Goal: Find contact information: Find contact information

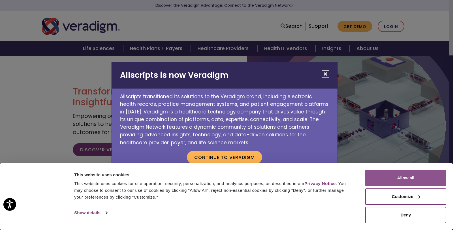
click at [397, 178] on button "Allow all" at bounding box center [405, 178] width 81 height 16
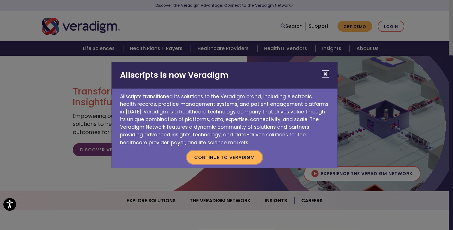
click at [250, 158] on button "Continue to Veradigm" at bounding box center [224, 157] width 75 height 13
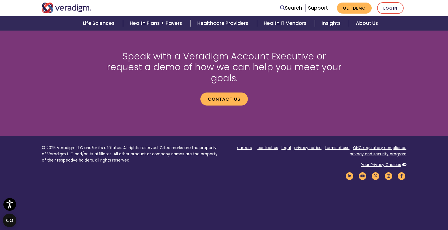
scroll to position [781, 0]
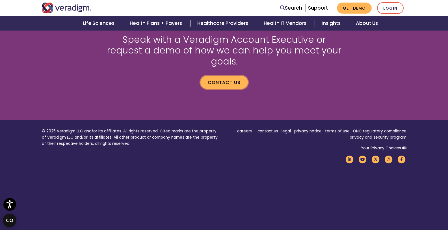
click at [225, 76] on link "Contact us" at bounding box center [225, 82] width 48 height 13
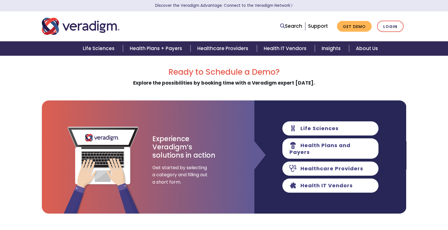
scroll to position [141, 0]
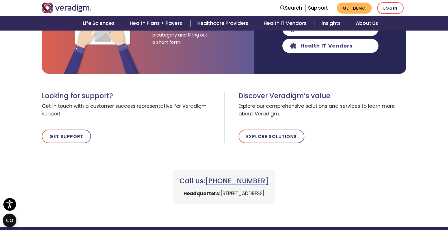
drag, startPoint x: 275, startPoint y: 180, endPoint x: 269, endPoint y: 180, distance: 5.9
click at [269, 180] on h3 "Call us: +1 (800) 877-5678" at bounding box center [224, 181] width 89 height 8
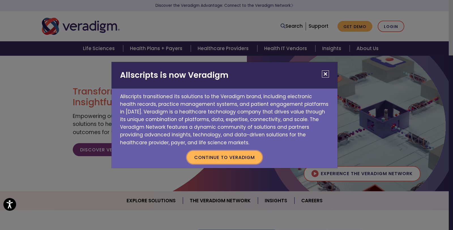
click at [247, 156] on button "Continue to Veradigm" at bounding box center [224, 157] width 75 height 13
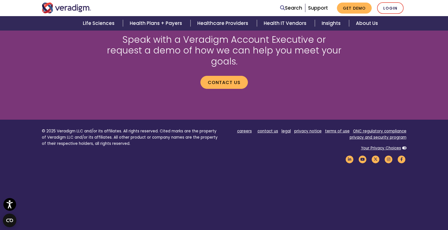
scroll to position [752, 0]
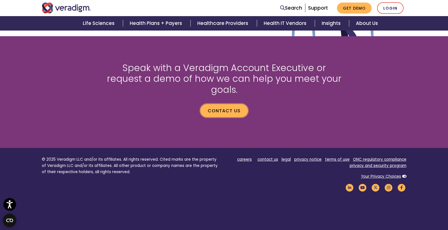
click at [238, 104] on link "Contact us" at bounding box center [225, 110] width 48 height 13
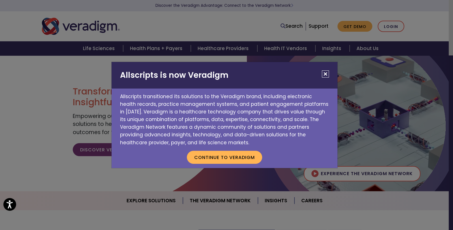
click at [326, 74] on button "Close" at bounding box center [325, 73] width 7 height 7
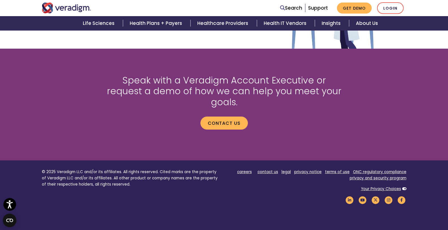
scroll to position [696, 0]
